Goal: Task Accomplishment & Management: Manage account settings

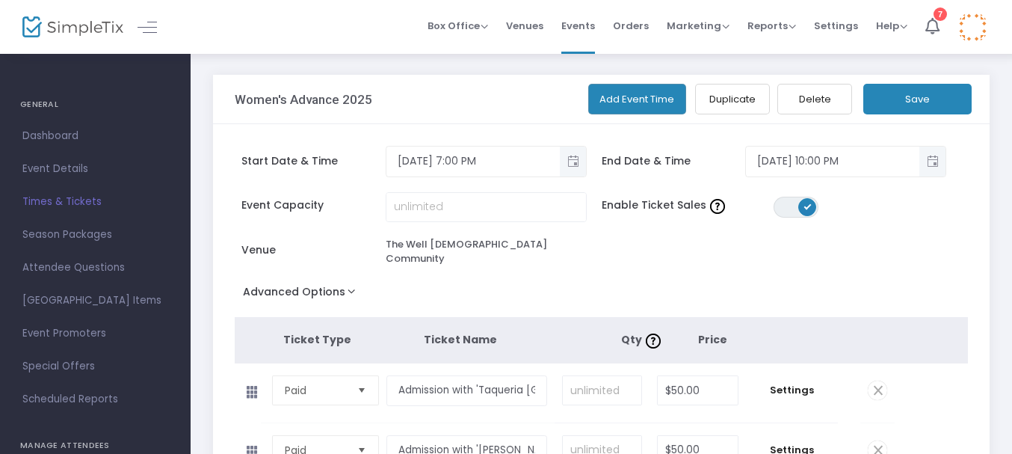
click at [591, 32] on span "Events" at bounding box center [578, 26] width 34 height 38
